Goal: Transaction & Acquisition: Purchase product/service

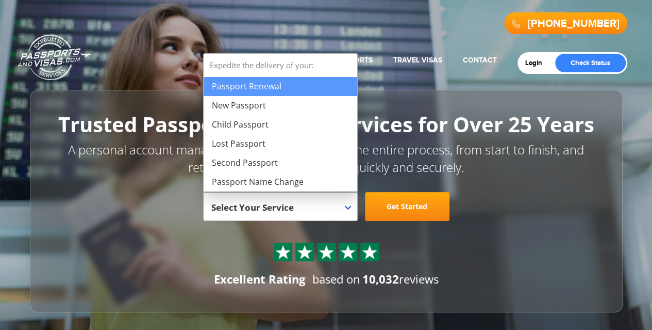
click at [342, 203] on span "Select Your Service" at bounding box center [279, 210] width 136 height 29
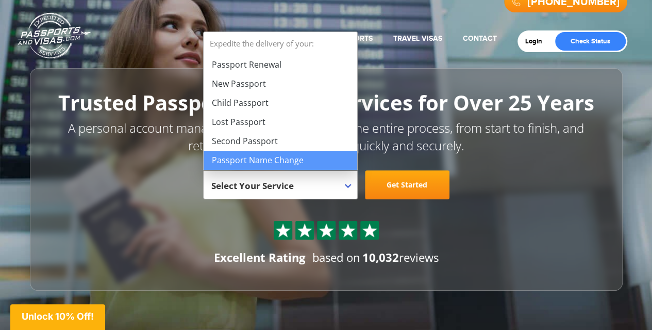
scroll to position [103, 0]
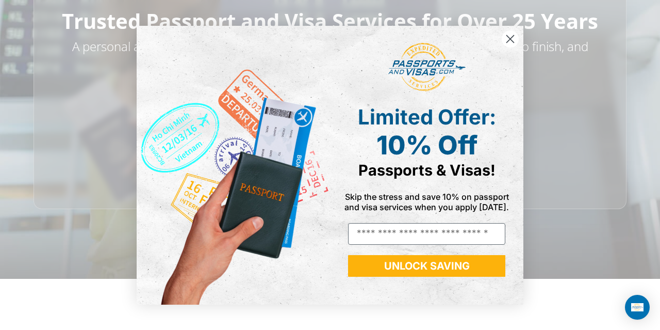
click at [507, 41] on icon "Close dialog" at bounding box center [510, 38] width 7 height 7
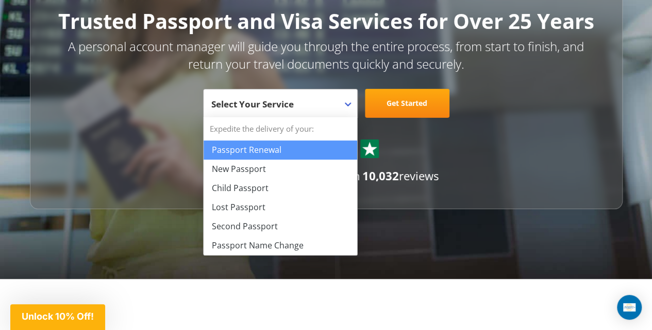
click at [349, 103] on b at bounding box center [348, 104] width 6 height 4
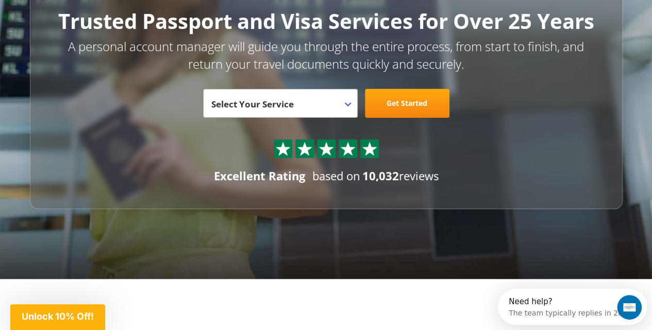
click at [347, 98] on span at bounding box center [352, 95] width 10 height 13
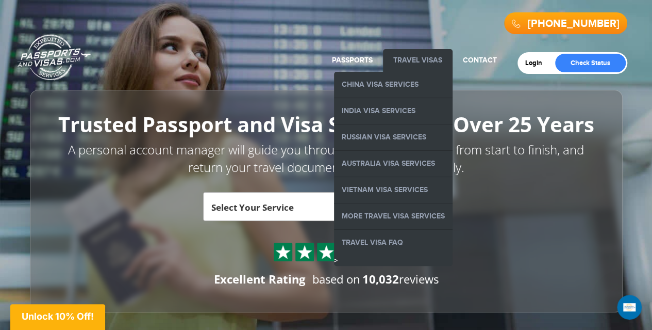
click at [430, 57] on link "Travel Visas" at bounding box center [417, 60] width 49 height 9
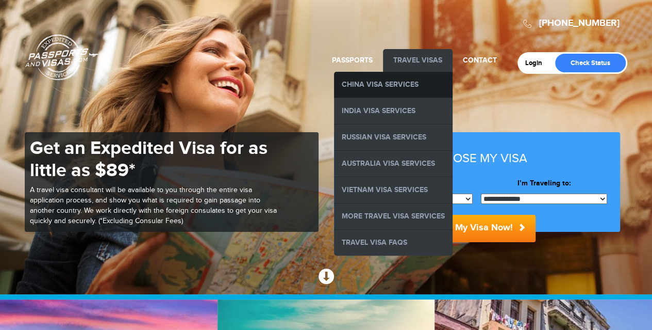
click at [397, 78] on link "China Visa Services" at bounding box center [393, 85] width 119 height 26
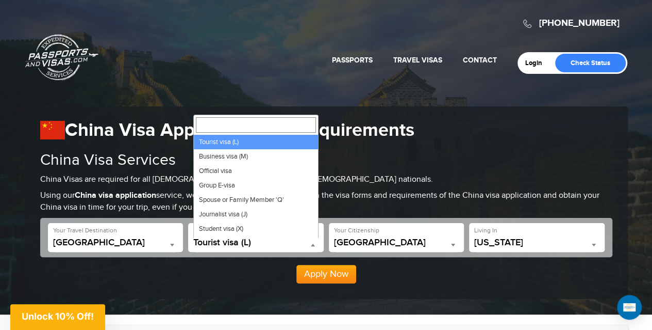
click at [314, 238] on span at bounding box center [313, 244] width 10 height 13
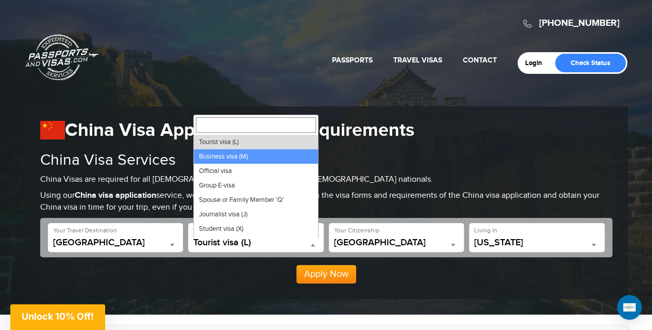
select select "*****"
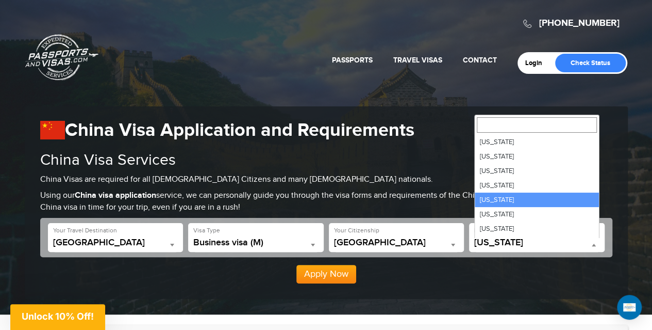
click at [501, 241] on span "California" at bounding box center [536, 242] width 125 height 10
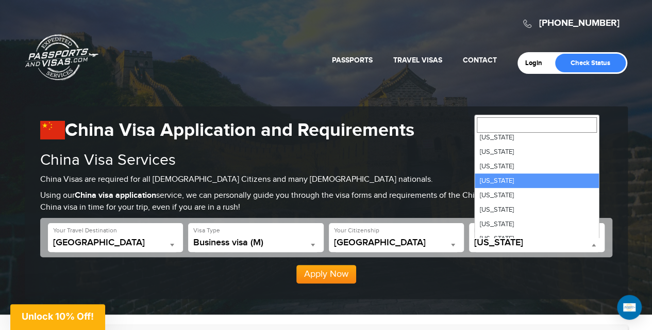
scroll to position [154, 0]
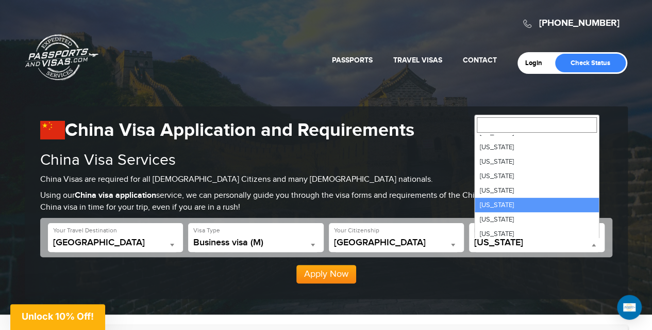
select select "**"
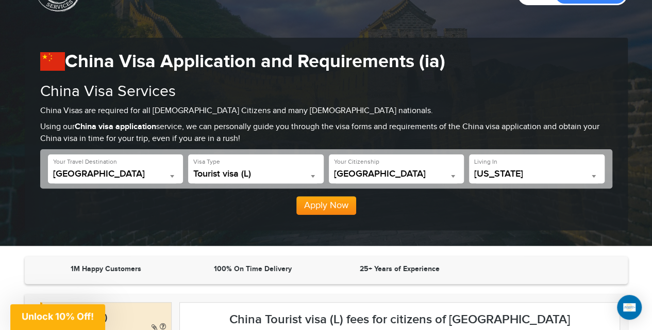
scroll to position [69, 0]
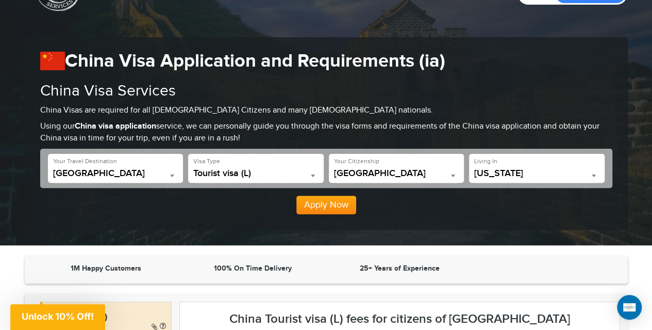
click at [328, 205] on button "Apply Now" at bounding box center [327, 204] width 60 height 19
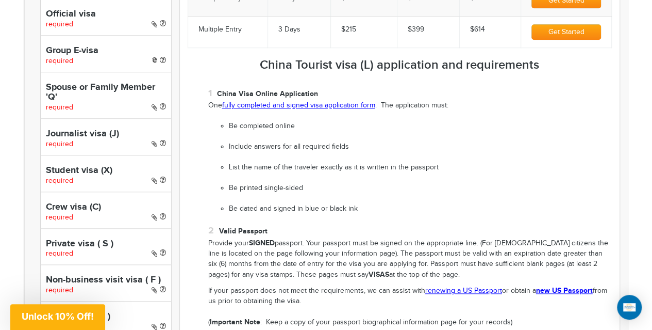
scroll to position [444, 0]
click at [304, 102] on link "fully completed and signed visa application form" at bounding box center [298, 105] width 153 height 8
